Goal: Complete application form: Complete application form

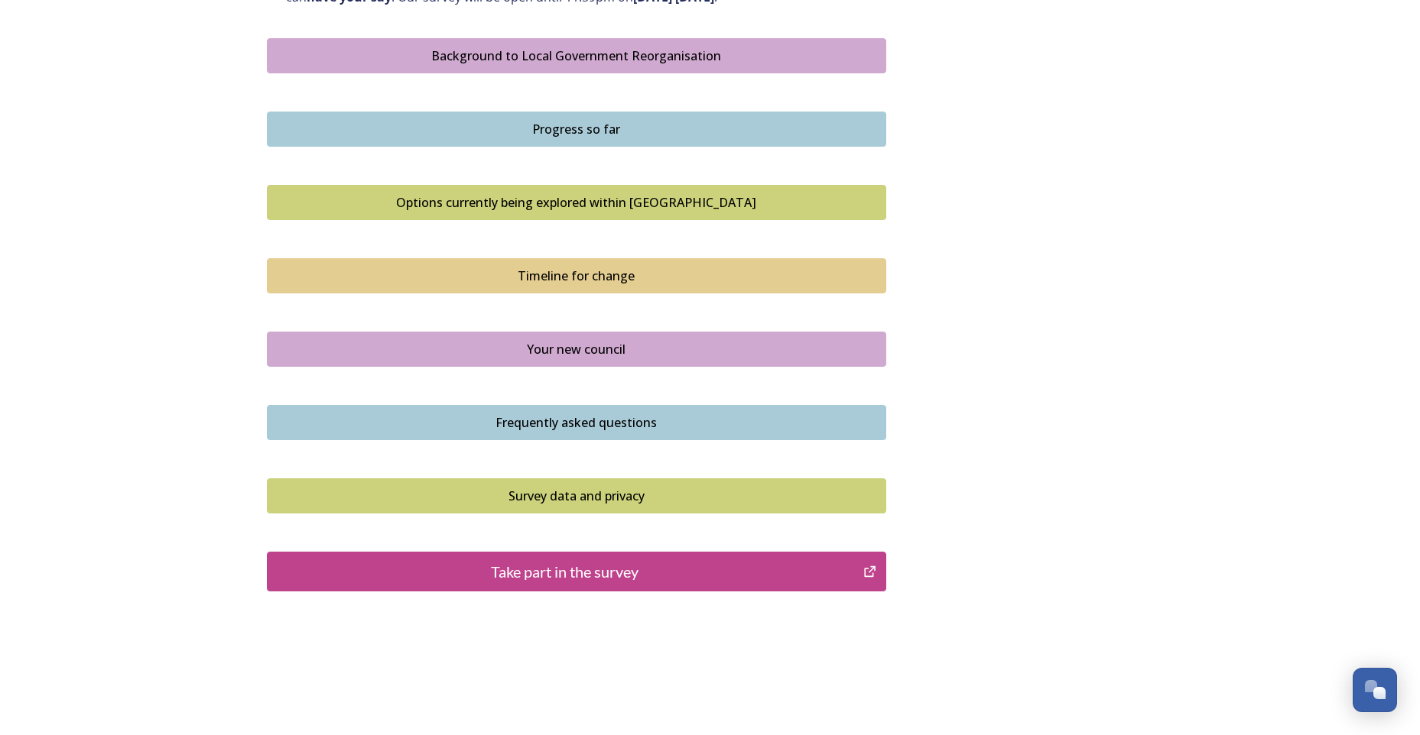
scroll to position [910, 0]
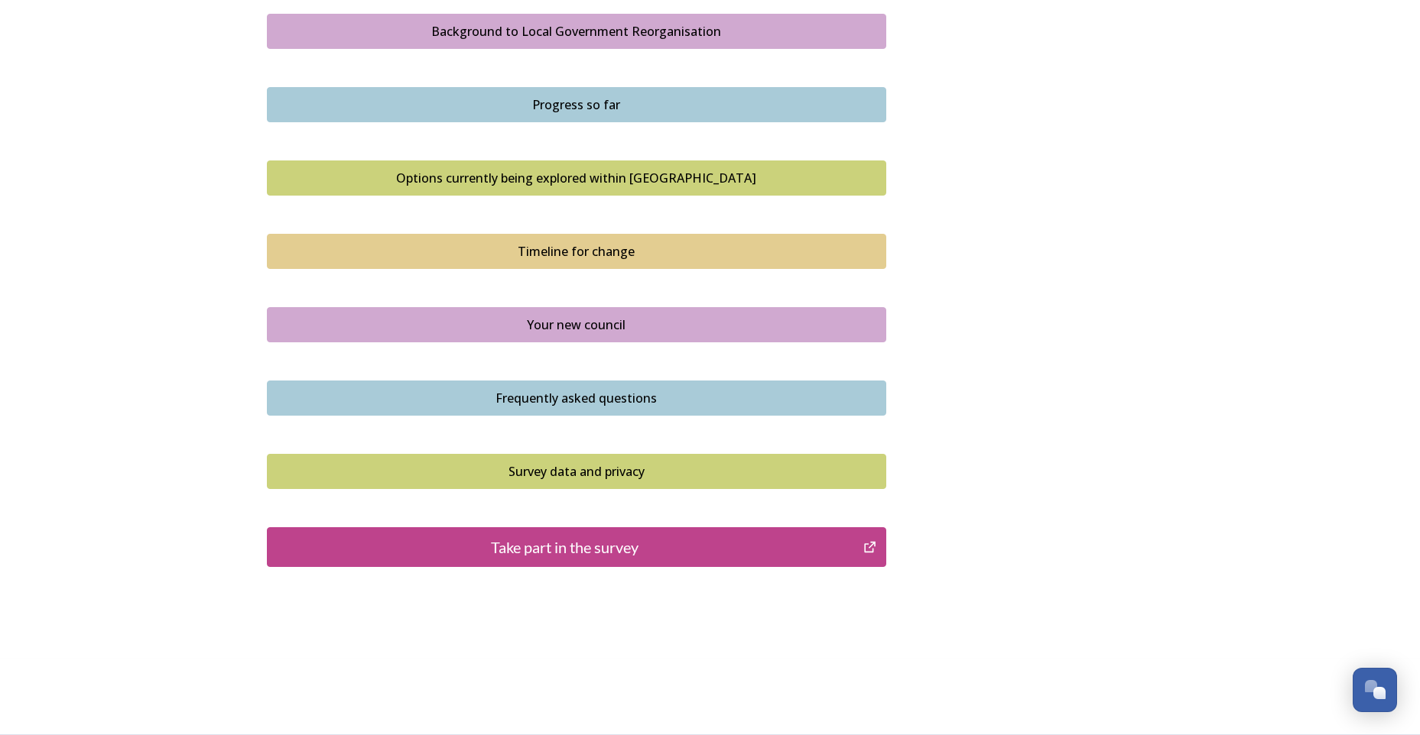
click at [586, 546] on div "Take part in the survey" at bounding box center [565, 547] width 580 height 23
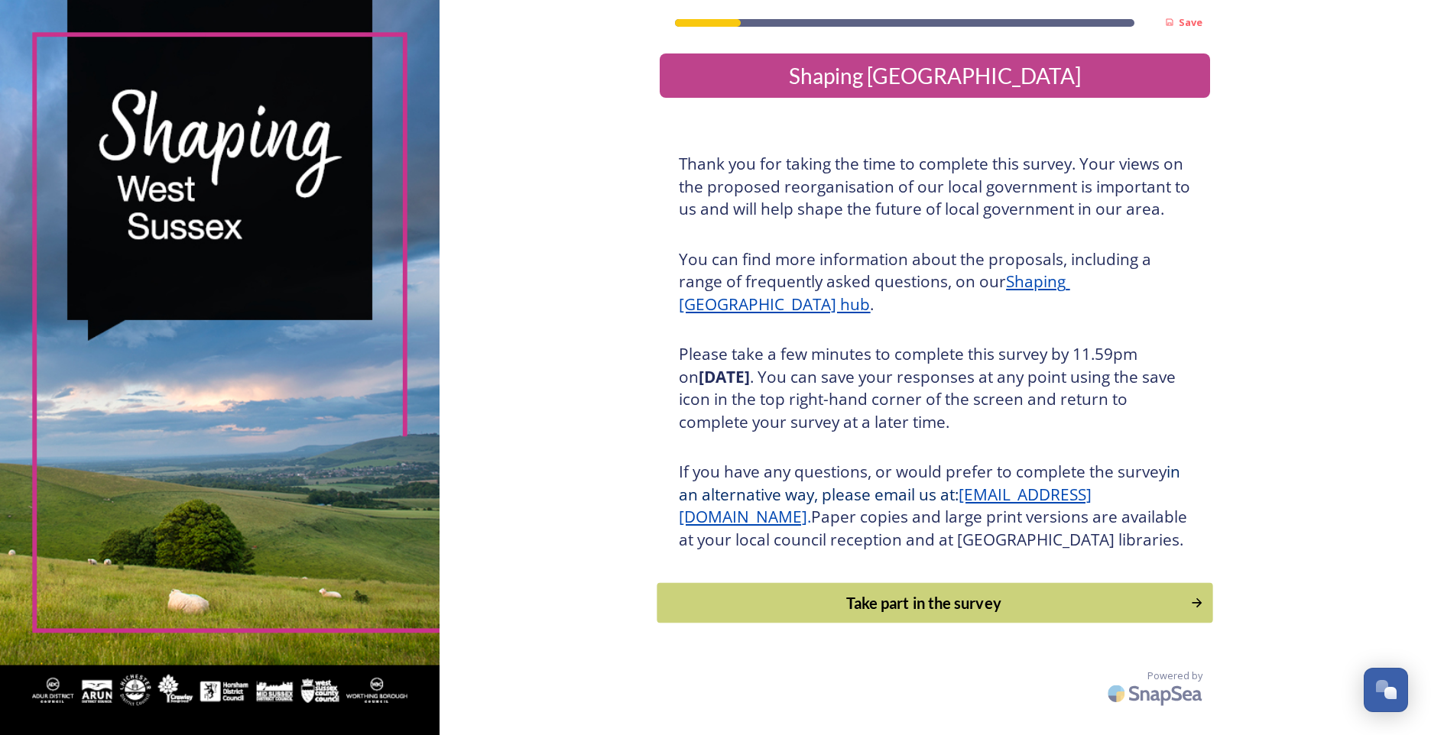
click at [911, 615] on div "Take part in the survey" at bounding box center [924, 603] width 517 height 23
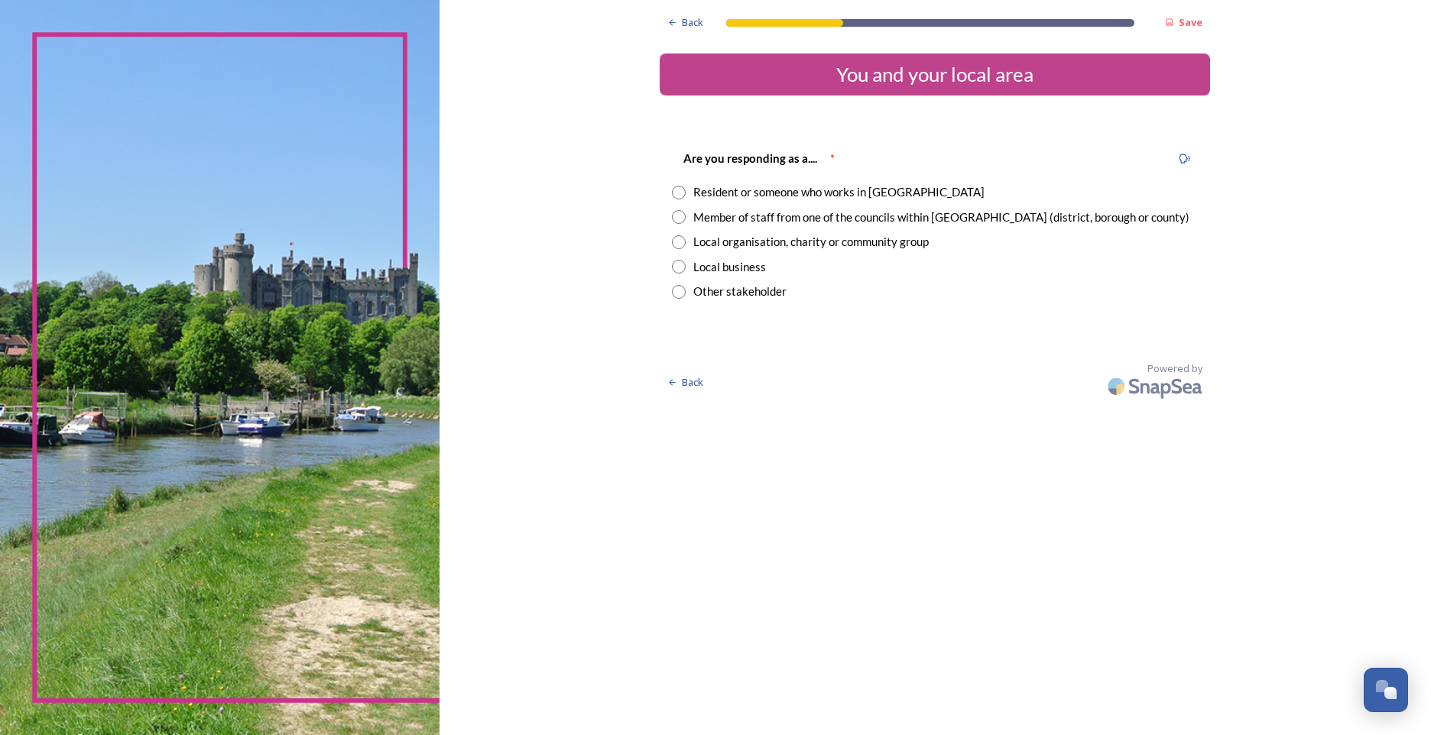
click at [680, 193] on input "radio" at bounding box center [679, 193] width 14 height 14
radio input "true"
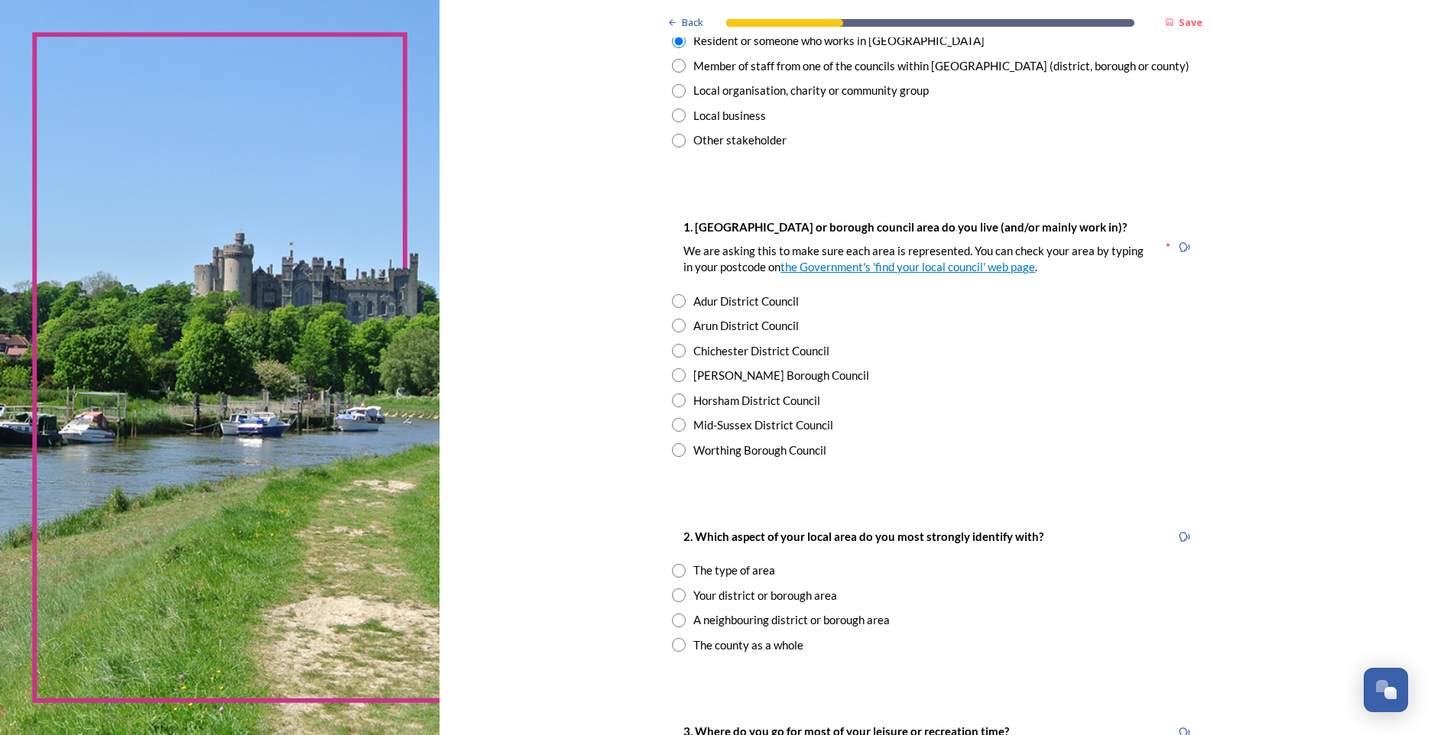
scroll to position [153, 0]
click at [672, 394] on input "radio" at bounding box center [679, 399] width 14 height 14
radio input "true"
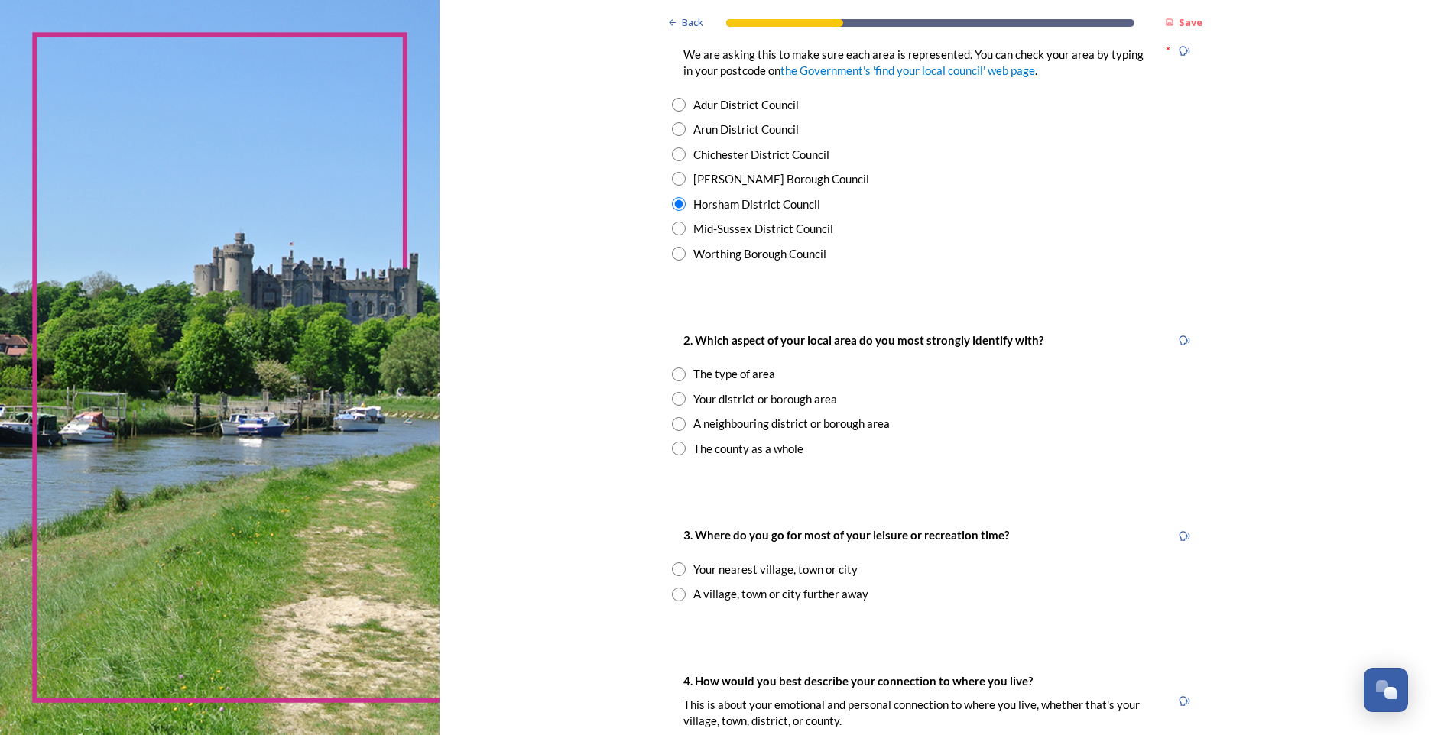
scroll to position [382, 0]
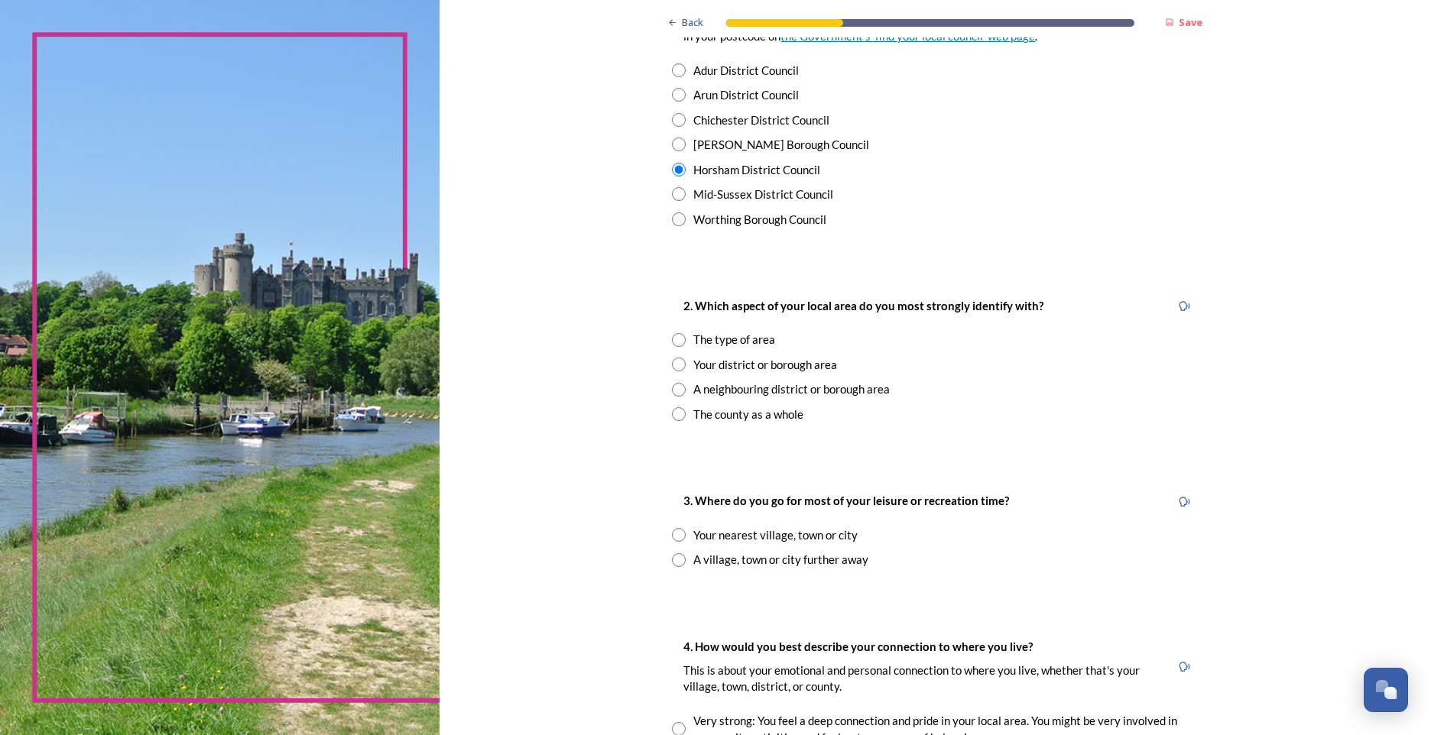
click at [672, 364] on input "radio" at bounding box center [679, 365] width 14 height 14
radio input "false"
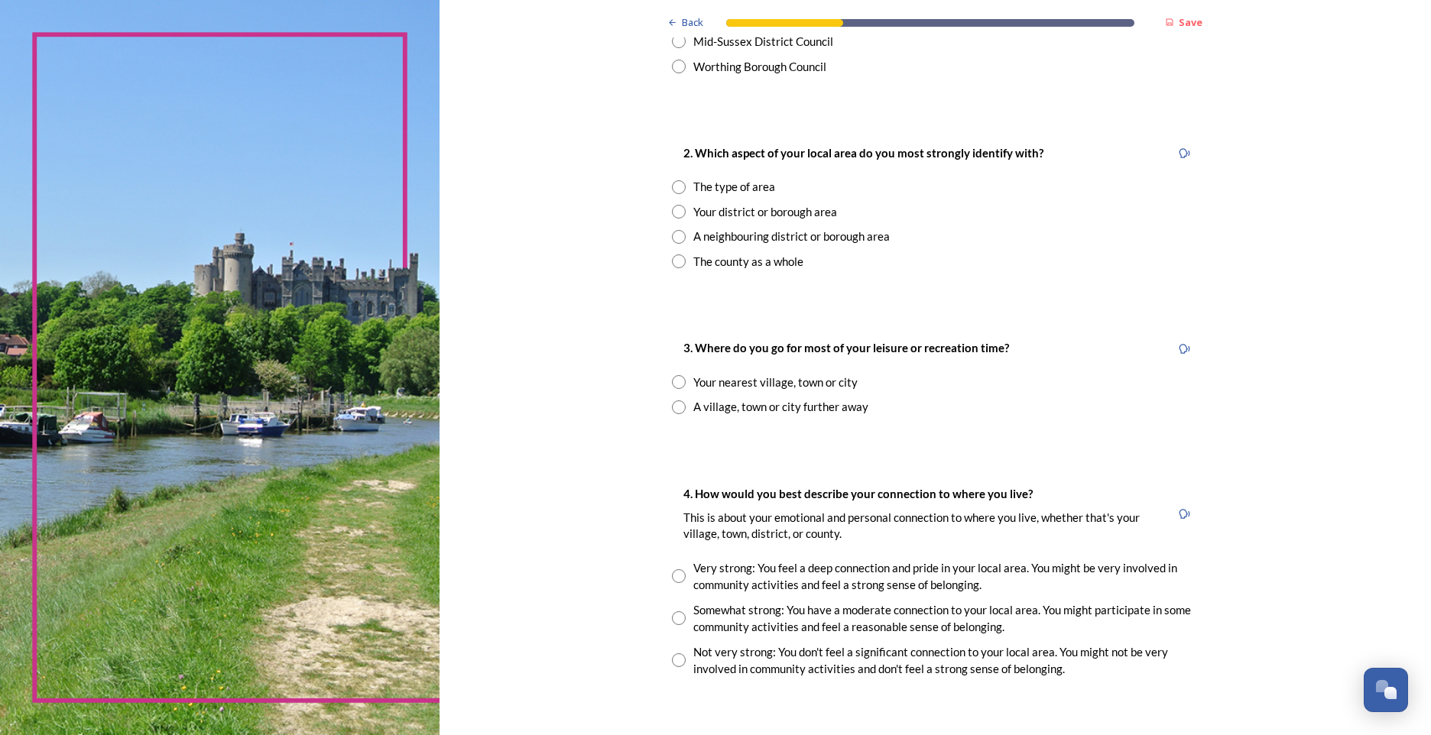
click at [683, 383] on div "Your nearest village, town or city" at bounding box center [935, 383] width 526 height 18
radio input "true"
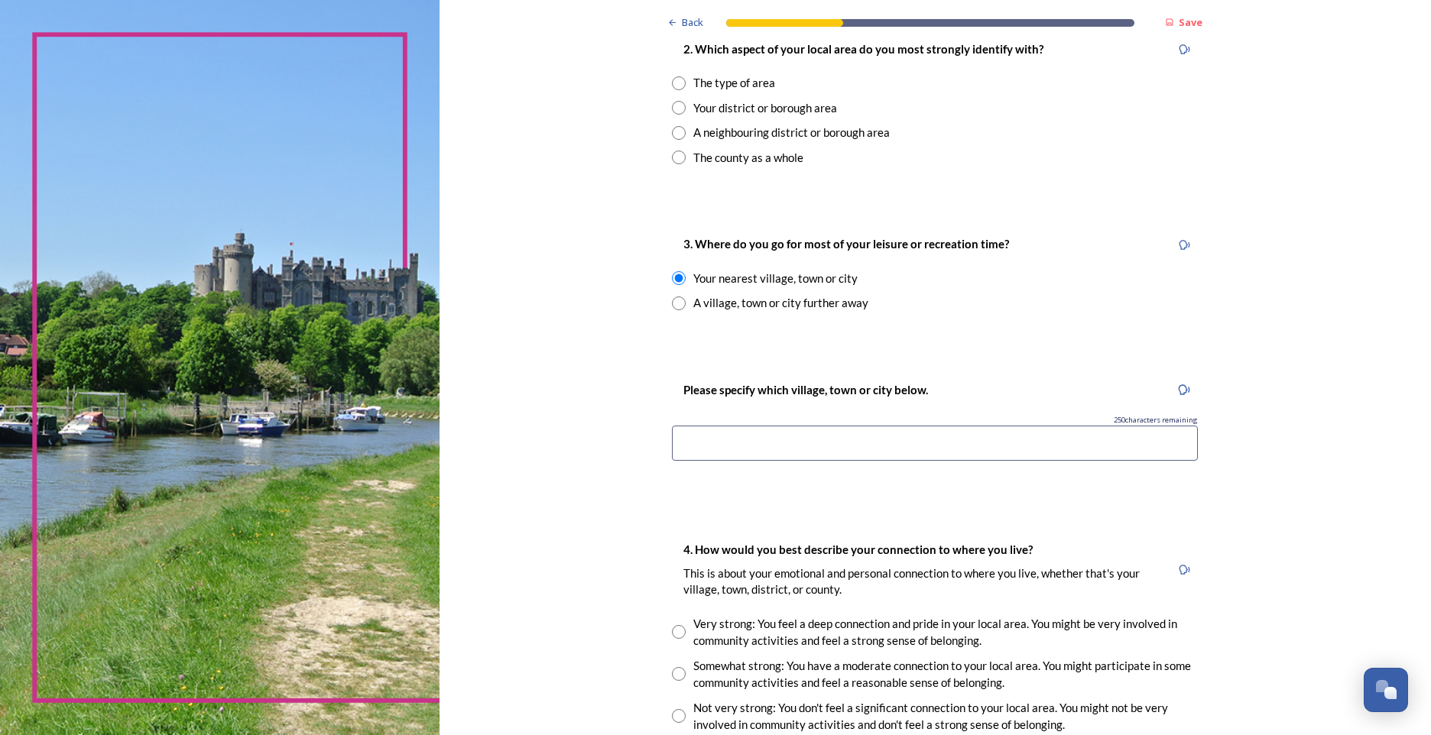
scroll to position [688, 0]
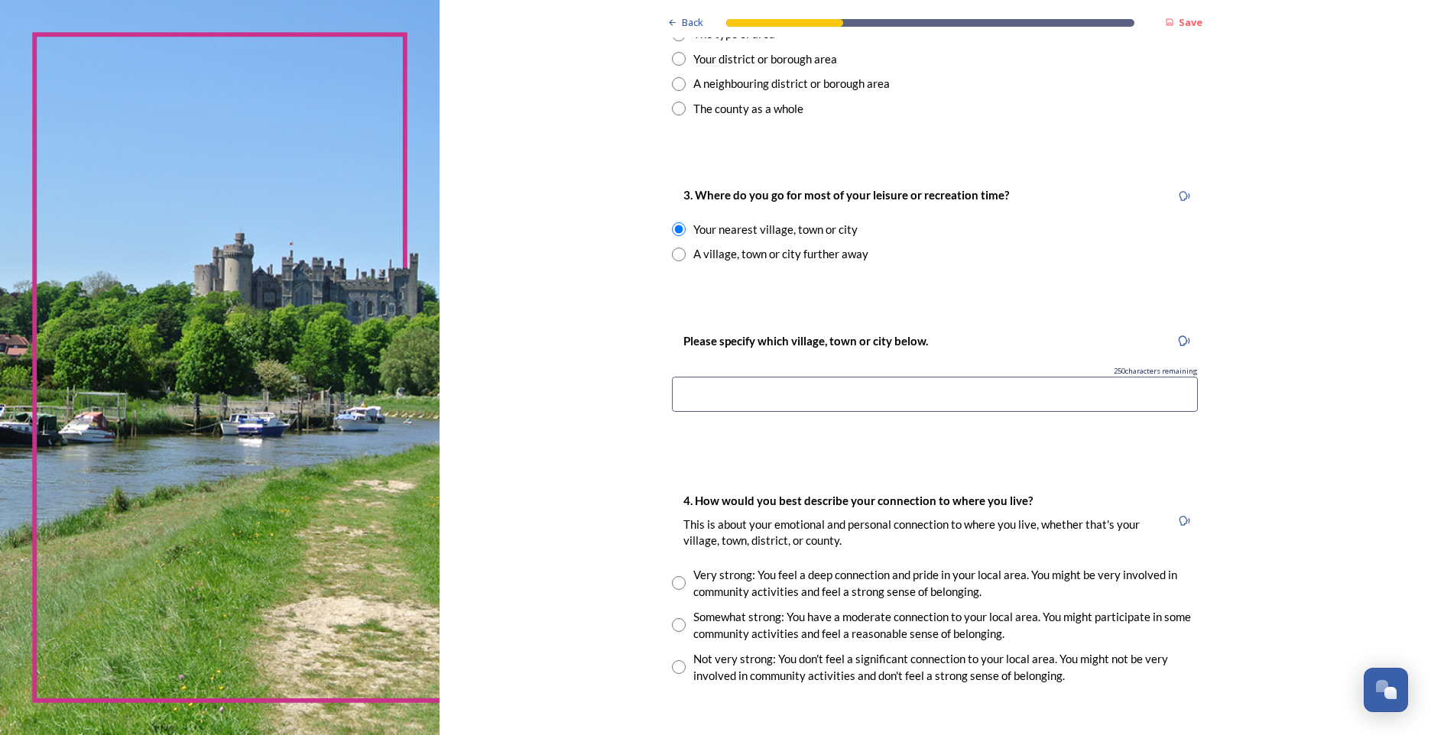
click at [742, 390] on input at bounding box center [935, 394] width 526 height 35
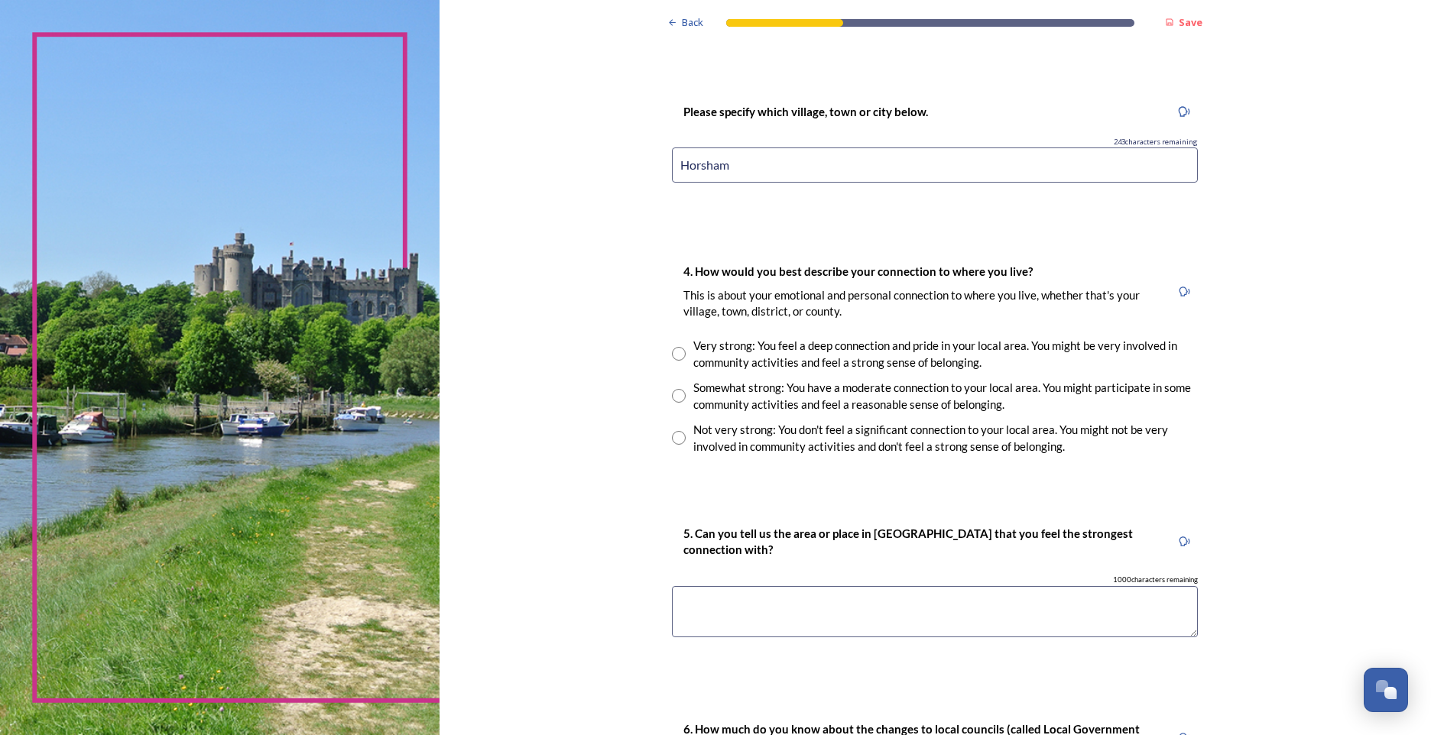
type input "Horsham"
click at [674, 394] on input "radio" at bounding box center [679, 396] width 14 height 14
radio input "true"
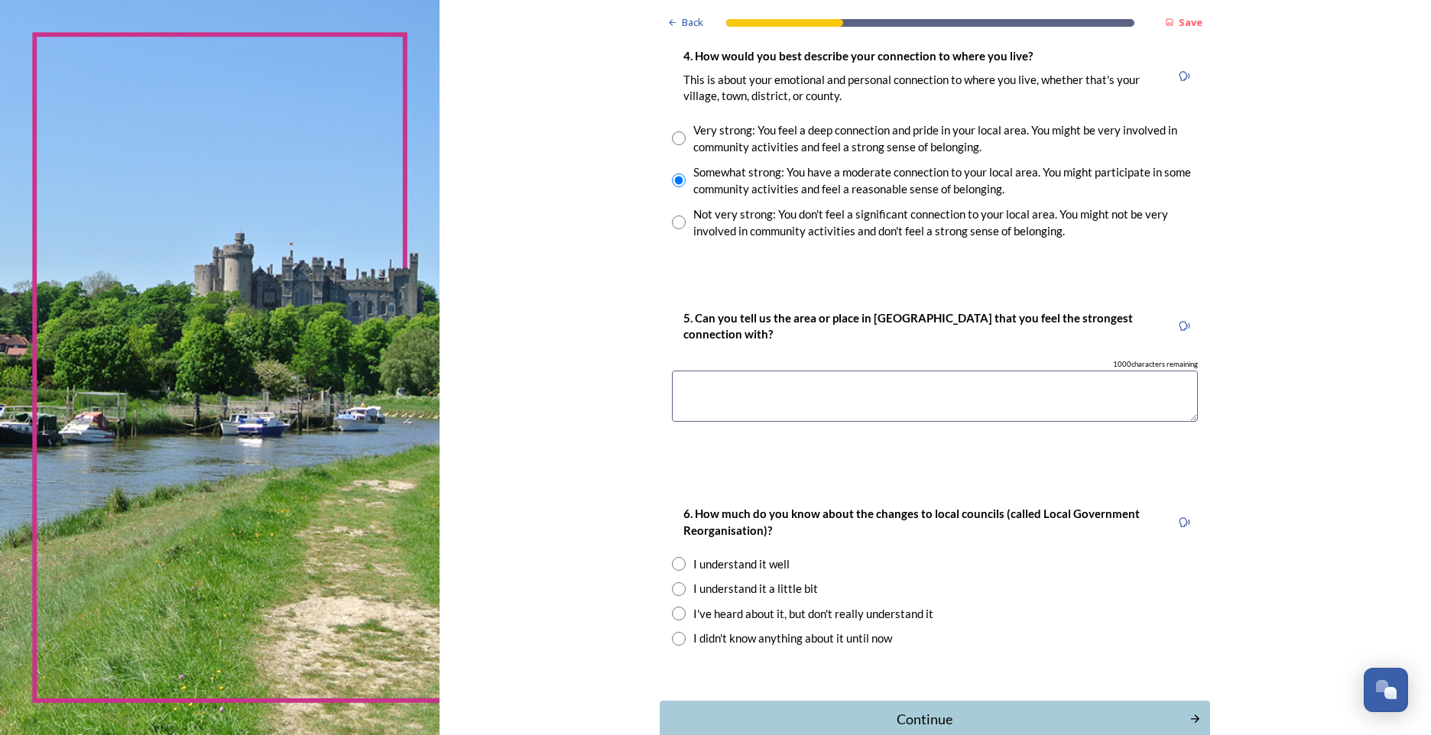
scroll to position [1147, 0]
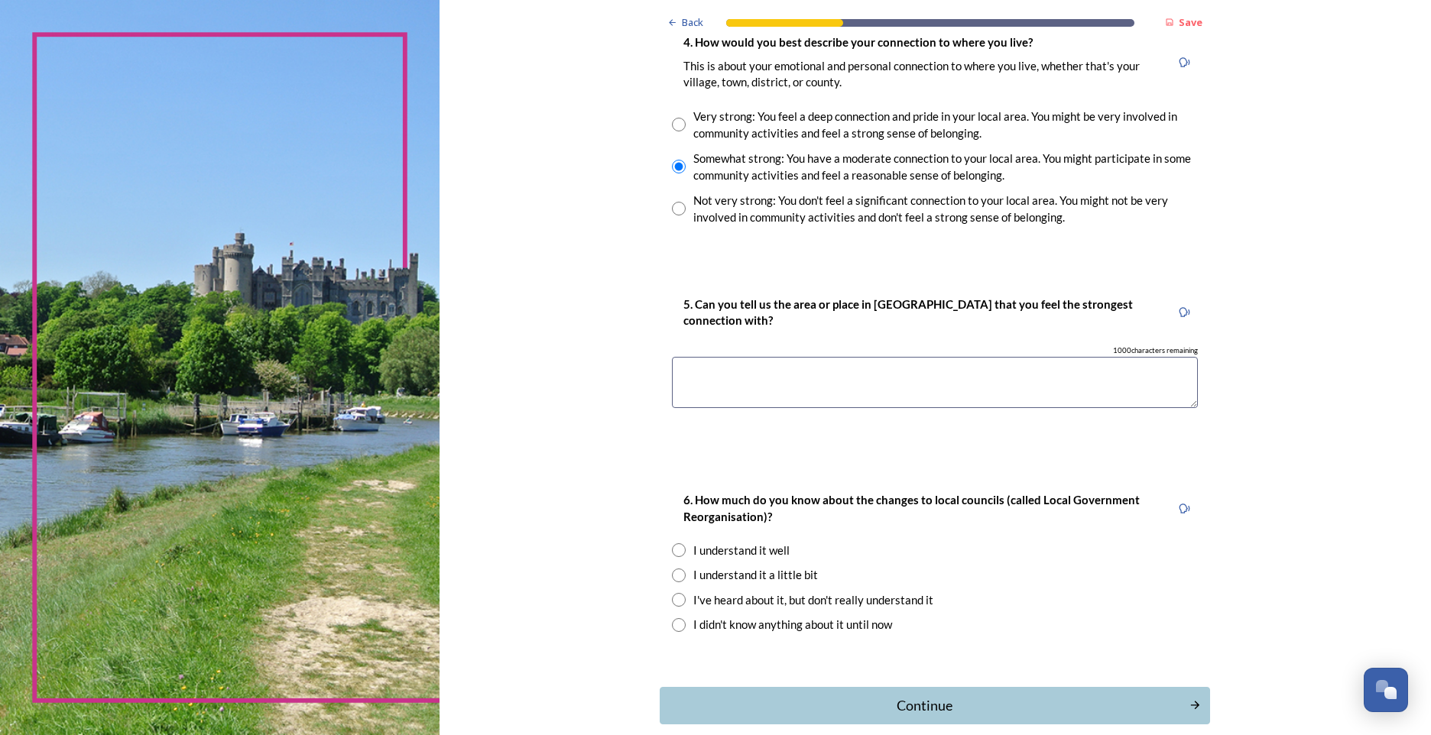
click at [813, 391] on textarea at bounding box center [935, 382] width 526 height 51
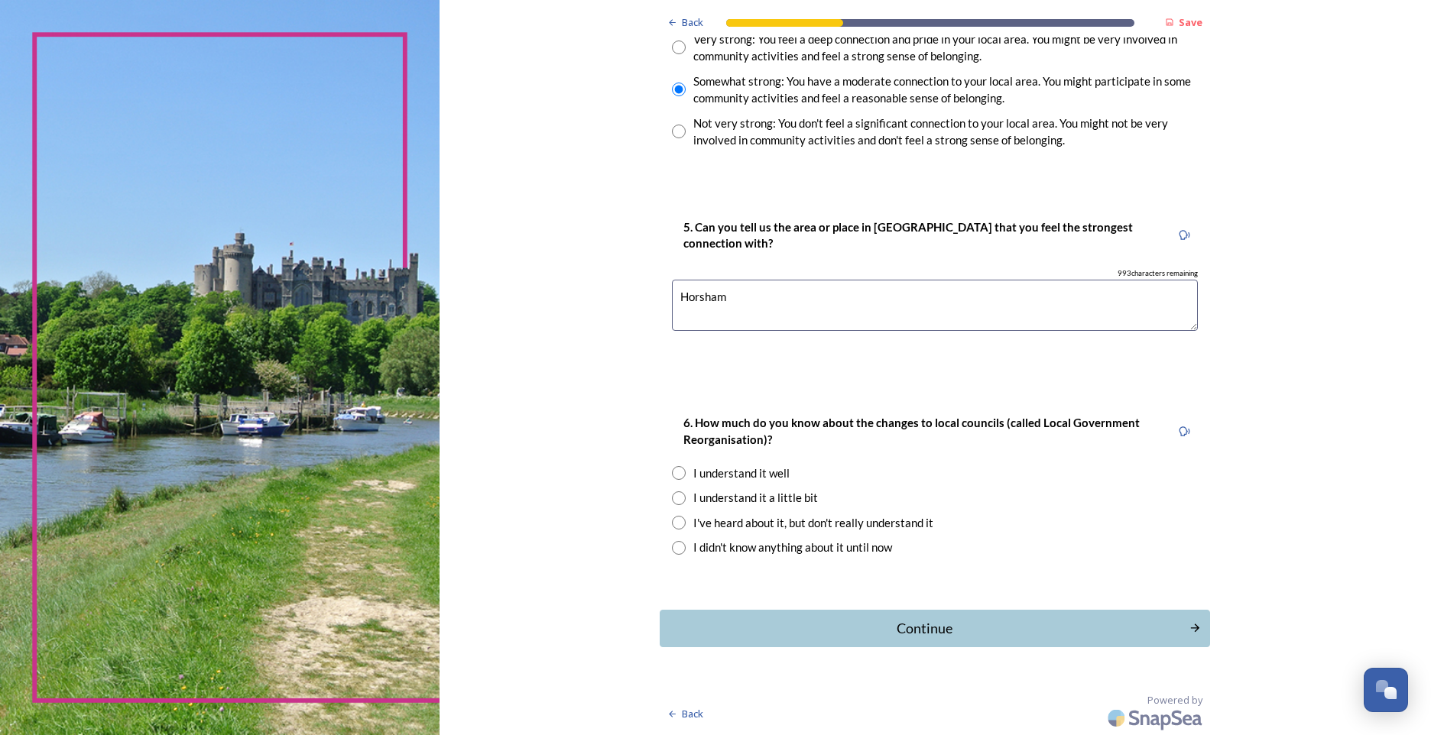
scroll to position [1225, 0]
type textarea "Horsham"
click at [674, 502] on input "radio" at bounding box center [679, 498] width 14 height 14
radio input "true"
click at [921, 632] on div "Continue" at bounding box center [925, 628] width 518 height 21
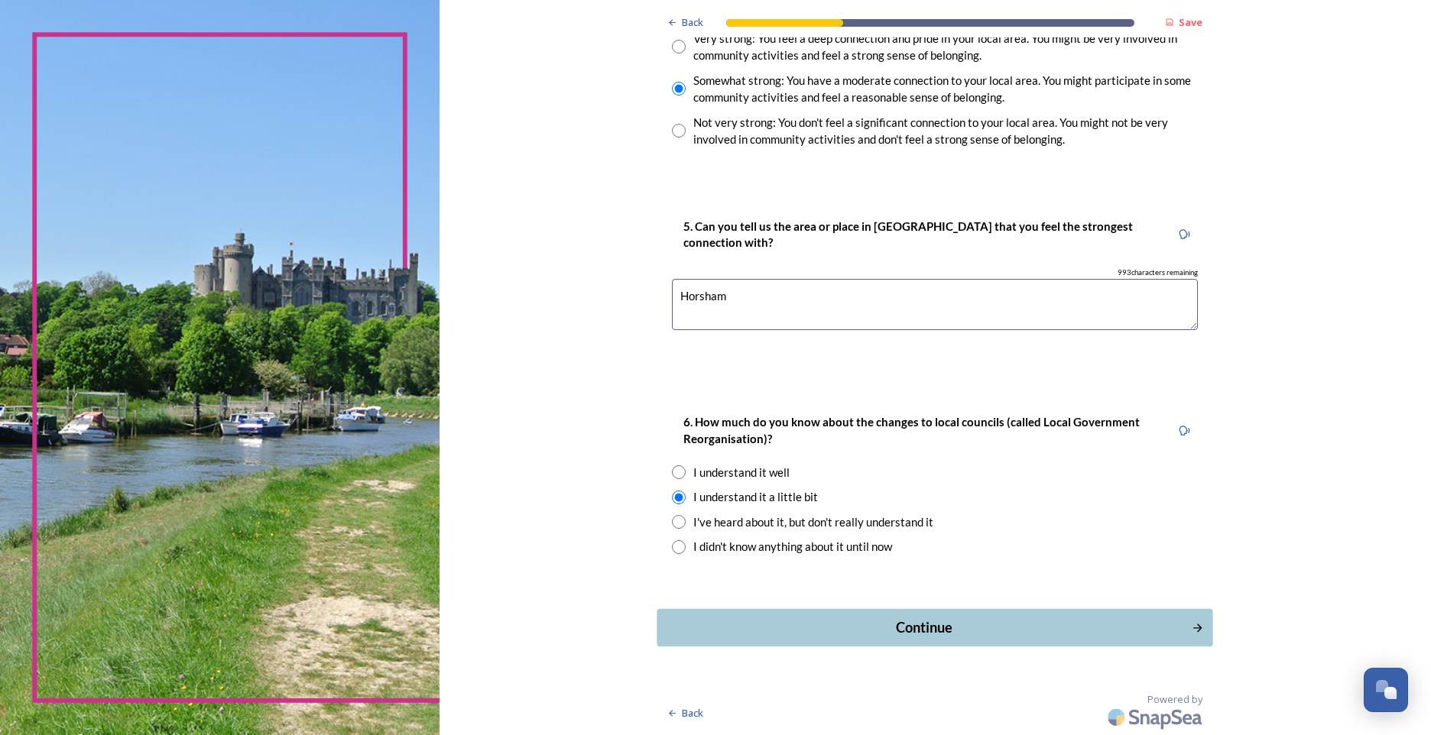
scroll to position [0, 0]
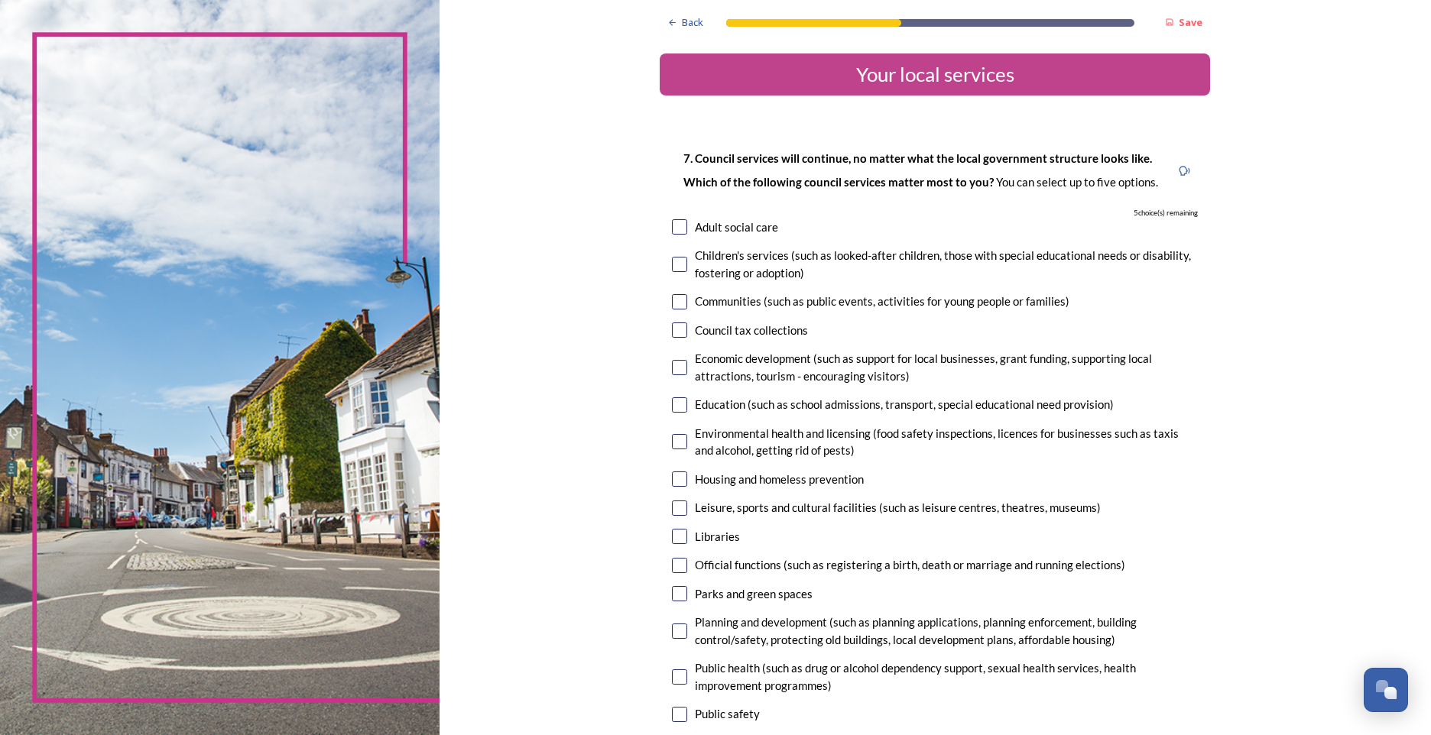
click at [672, 266] on input "checkbox" at bounding box center [679, 264] width 15 height 15
checkbox input "true"
click at [674, 304] on input "checkbox" at bounding box center [679, 301] width 15 height 15
checkbox input "true"
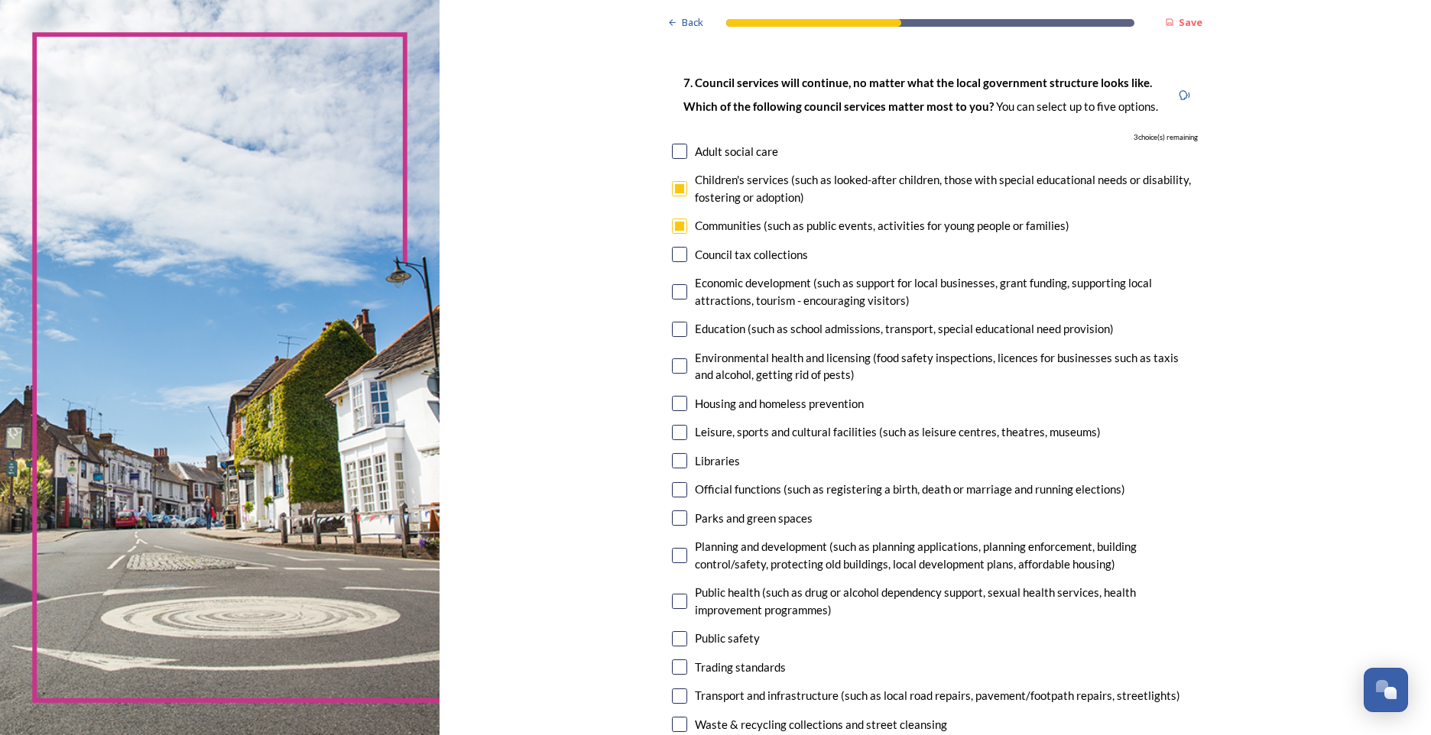
scroll to position [76, 0]
click at [678, 334] on input "checkbox" at bounding box center [679, 328] width 15 height 15
checkbox input "true"
click at [674, 522] on input "checkbox" at bounding box center [679, 517] width 15 height 15
checkbox input "true"
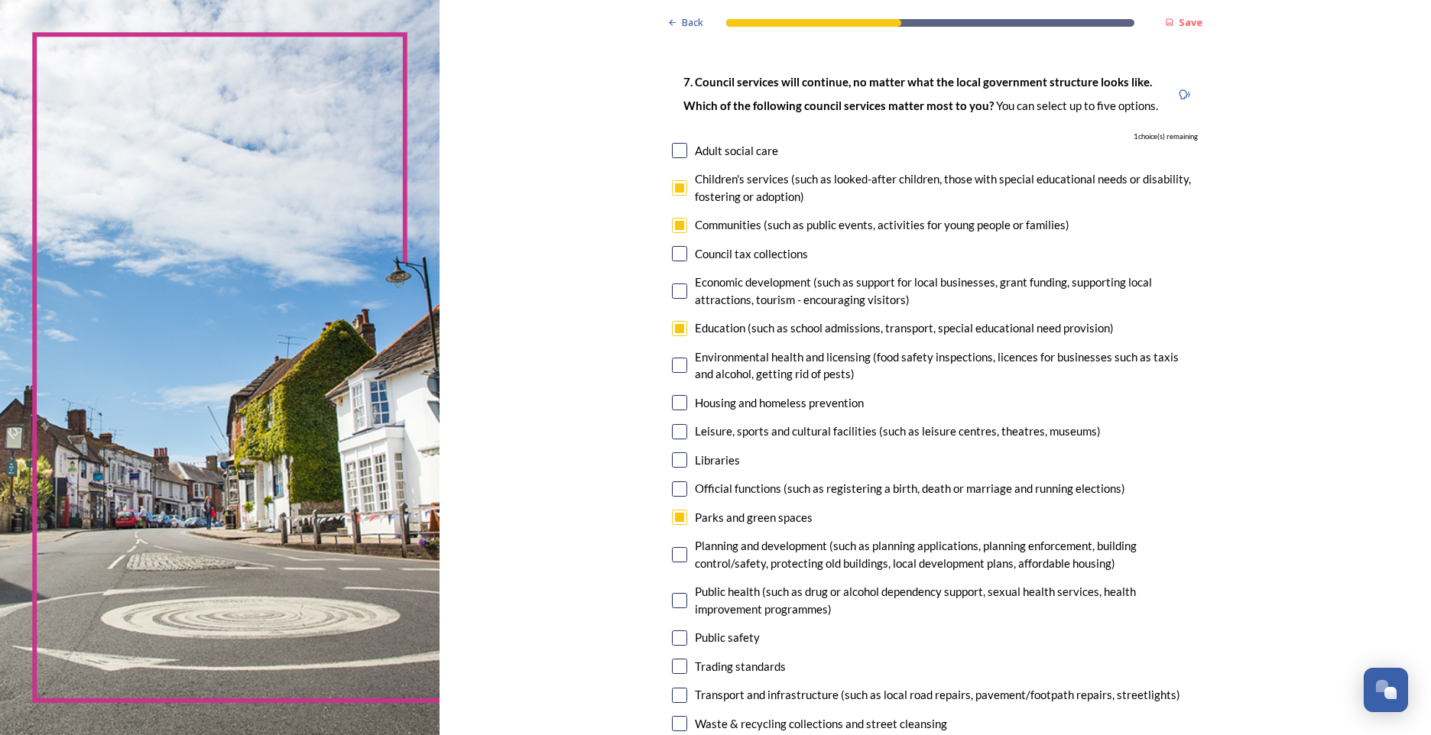
scroll to position [229, 0]
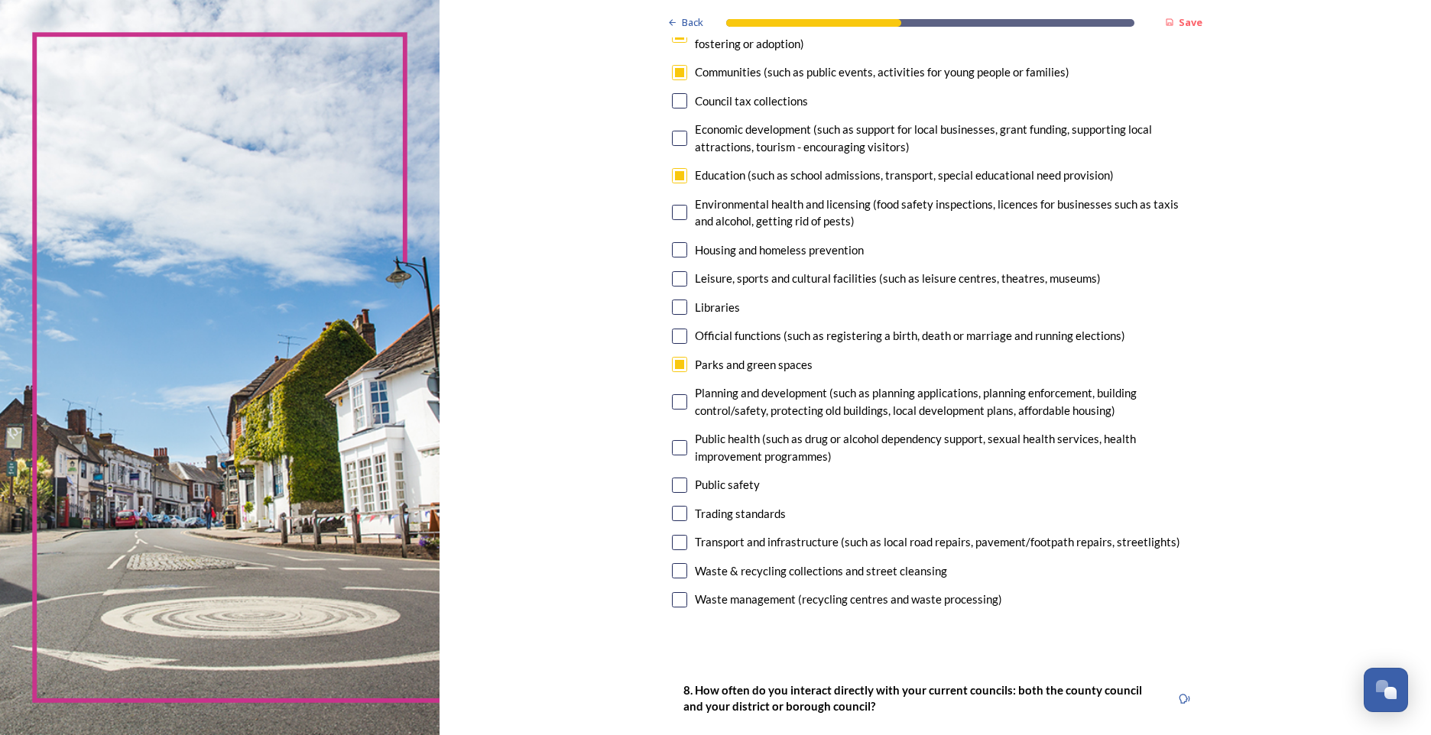
click at [681, 573] on input "checkbox" at bounding box center [679, 570] width 15 height 15
checkbox input "true"
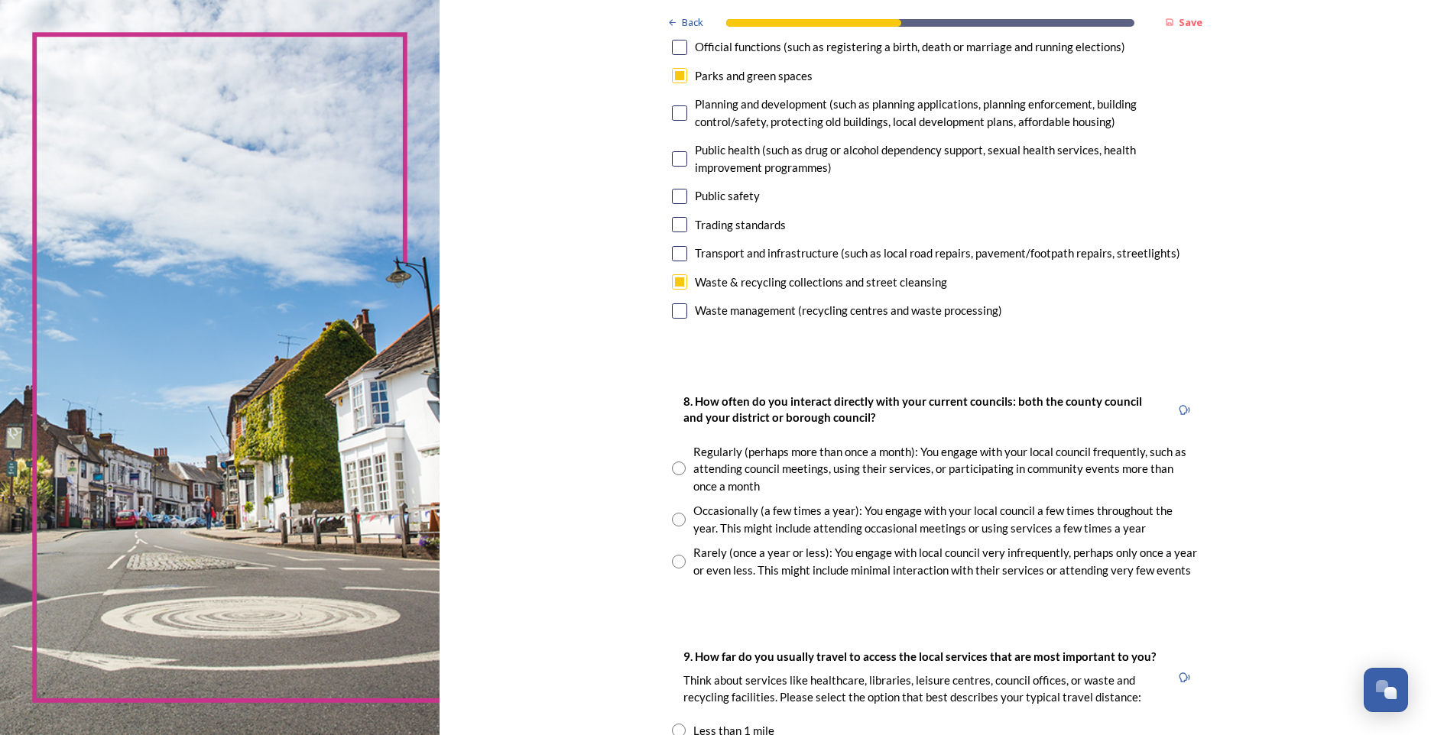
scroll to position [535, 0]
